Goal: Task Accomplishment & Management: Use online tool/utility

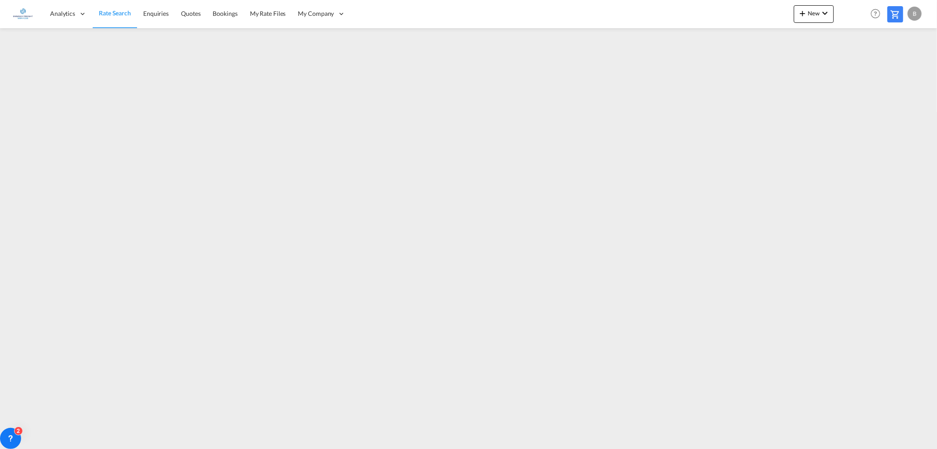
click at [116, 12] on span "Rate Search" at bounding box center [115, 12] width 32 height 7
click at [818, 9] on button "New" at bounding box center [814, 14] width 40 height 18
click at [855, 65] on span "Ratesheet" at bounding box center [850, 66] width 10 height 18
click at [822, 14] on md-icon "icon-chevron-down" at bounding box center [825, 13] width 11 height 11
click at [855, 63] on span "Ratesheet" at bounding box center [850, 66] width 10 height 18
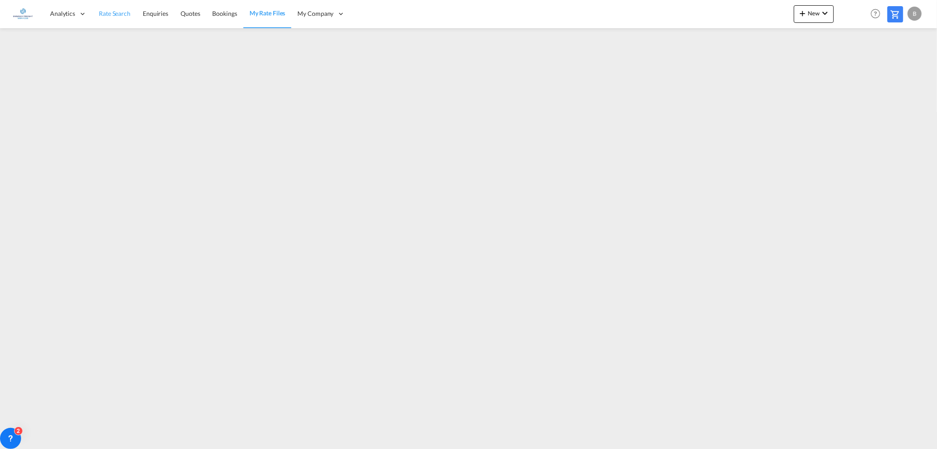
click at [116, 10] on span "Rate Search" at bounding box center [115, 13] width 32 height 7
